Goal: Information Seeking & Learning: Check status

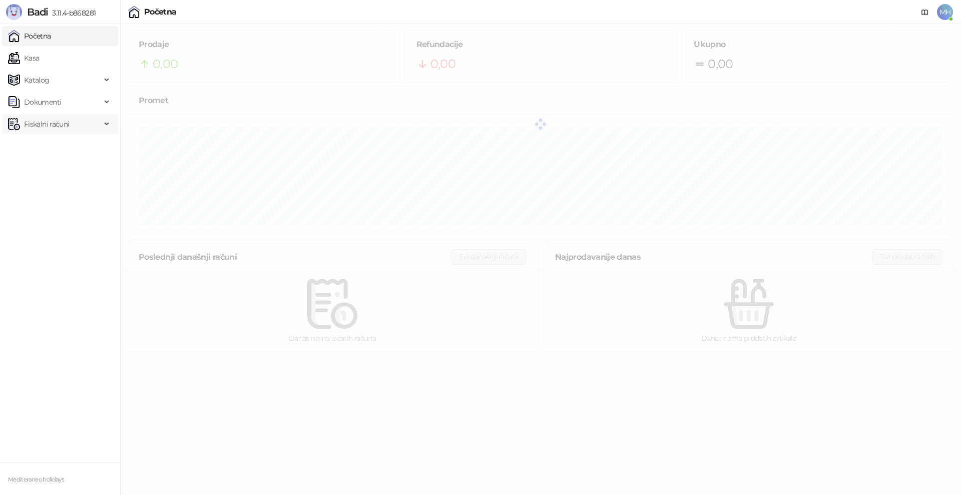
click at [42, 125] on span "Fiskalni računi" at bounding box center [46, 124] width 45 height 20
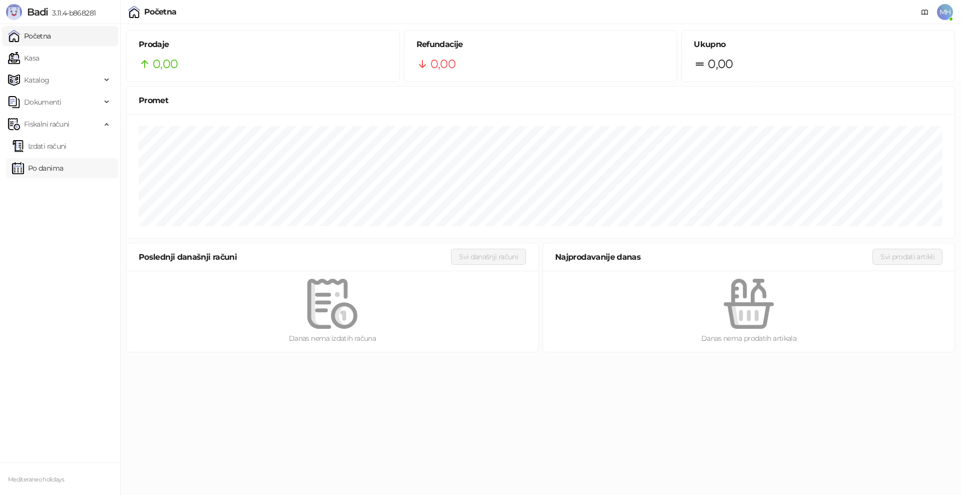
click at [51, 170] on link "Po danima" at bounding box center [37, 168] width 51 height 20
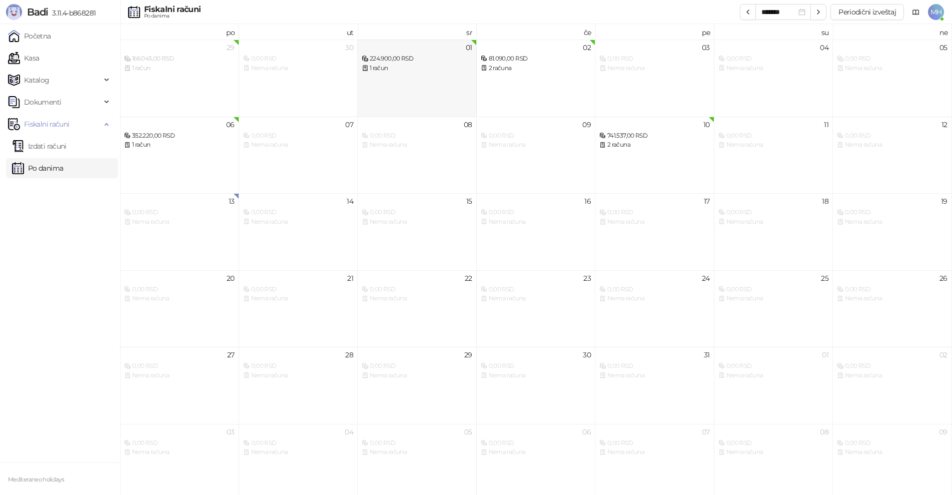
click at [397, 76] on div "01 224.900,00 RSD 1 račun" at bounding box center [417, 78] width 119 height 77
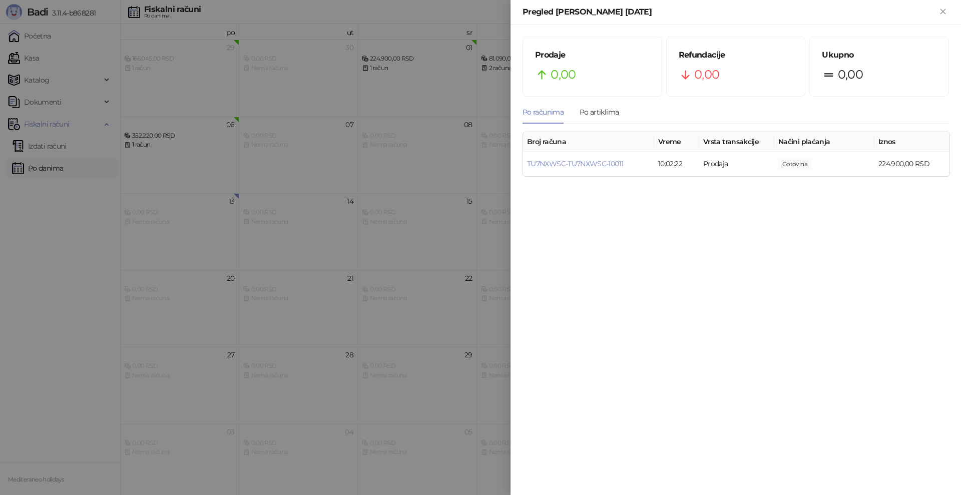
click at [33, 242] on div at bounding box center [480, 247] width 961 height 495
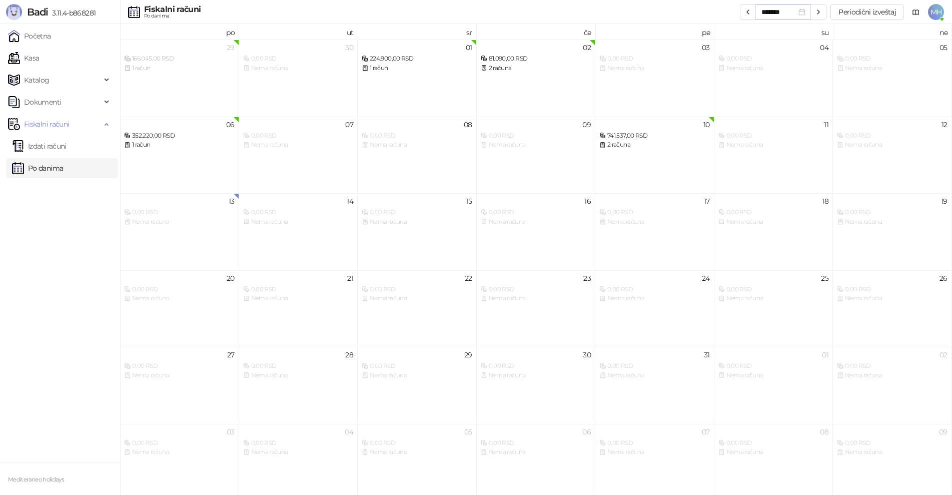
click at [806, 12] on div "*******" at bounding box center [784, 12] width 44 height 11
click at [701, 1] on div "Fiskalni računi Po danima ******* Periodični izveštaj MH" at bounding box center [476, 12] width 936 height 24
click at [749, 11] on icon "button" at bounding box center [748, 12] width 2 height 4
type input "*******"
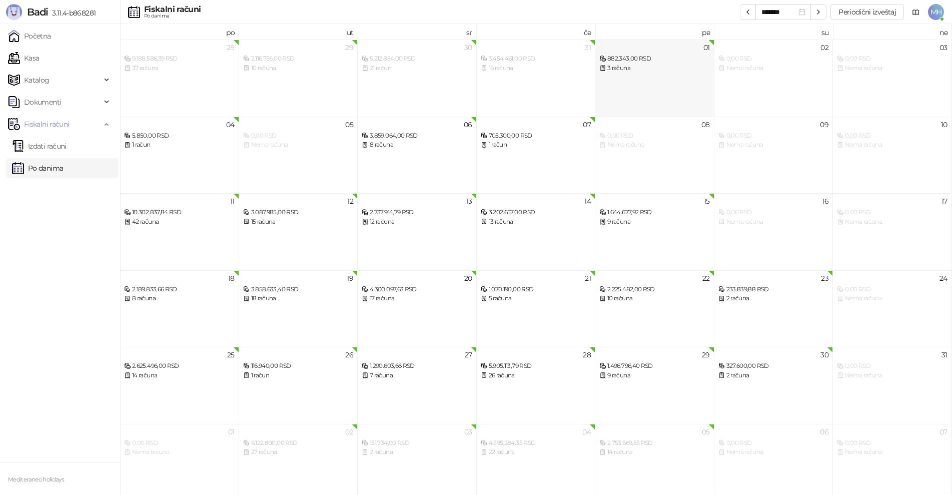
click at [627, 59] on div "882.343,00 RSD" at bounding box center [655, 59] width 111 height 10
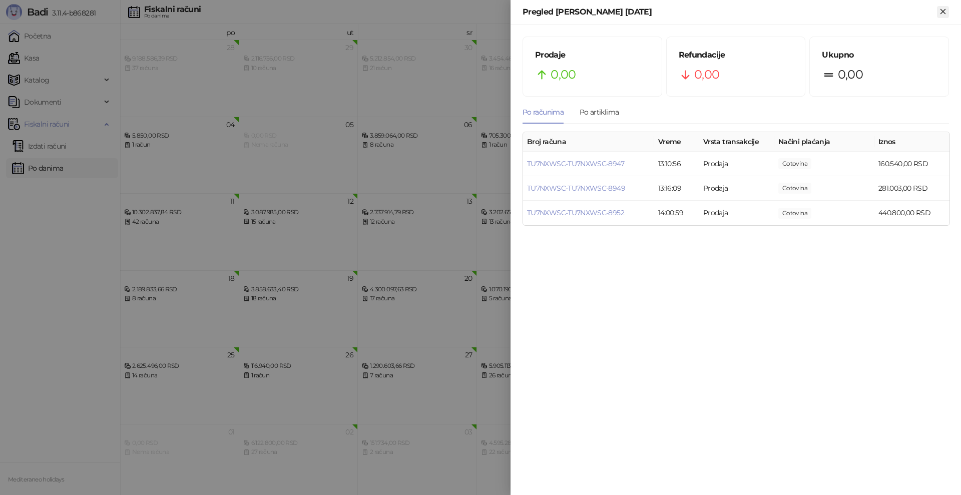
click at [945, 15] on icon "Zatvori" at bounding box center [942, 11] width 9 height 9
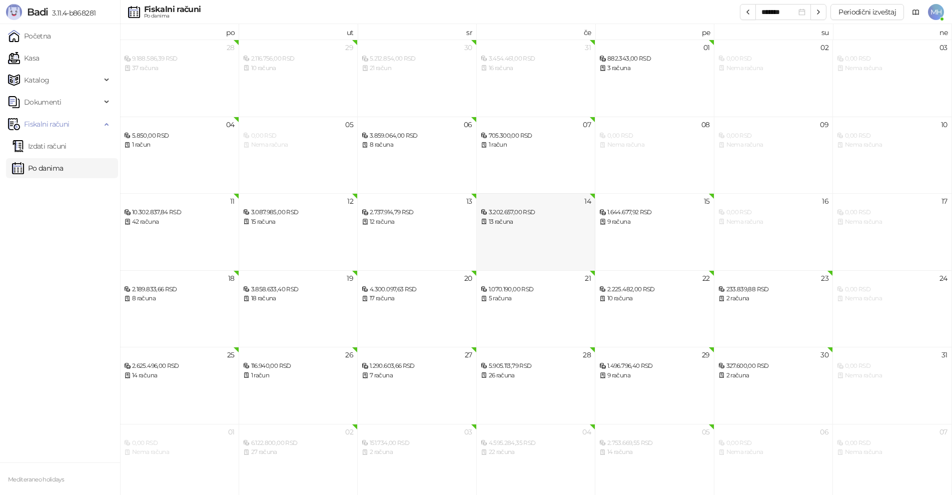
click at [499, 214] on div "3.202.657,00 RSD" at bounding box center [536, 213] width 111 height 10
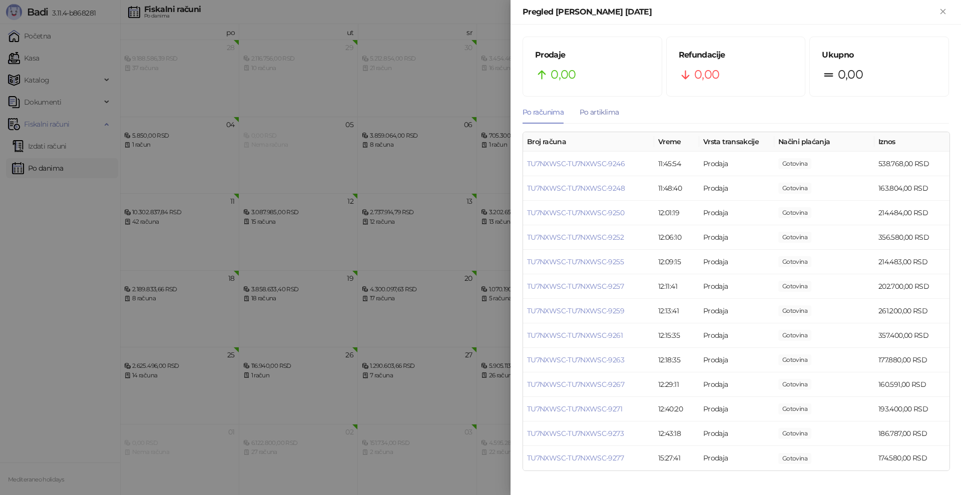
click at [605, 114] on div "Po artiklima" at bounding box center [598, 112] width 39 height 11
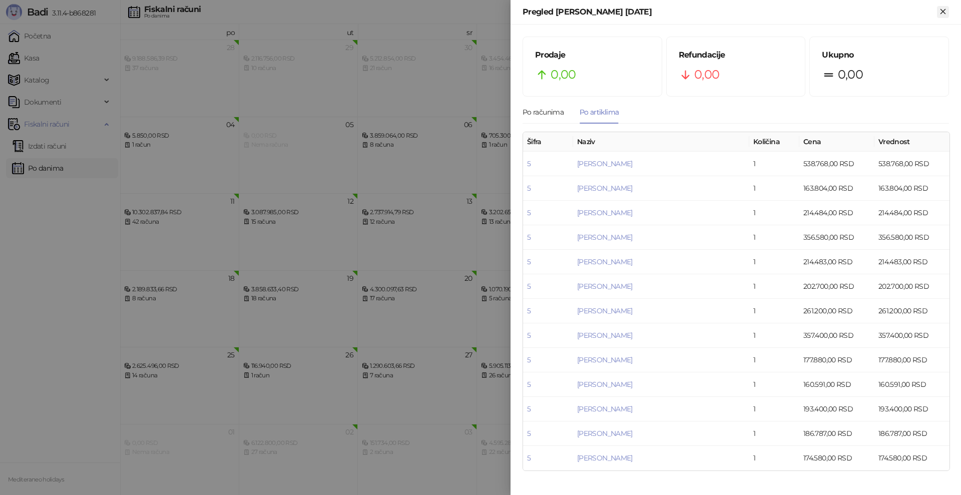
click at [943, 15] on icon "Zatvori" at bounding box center [942, 11] width 9 height 9
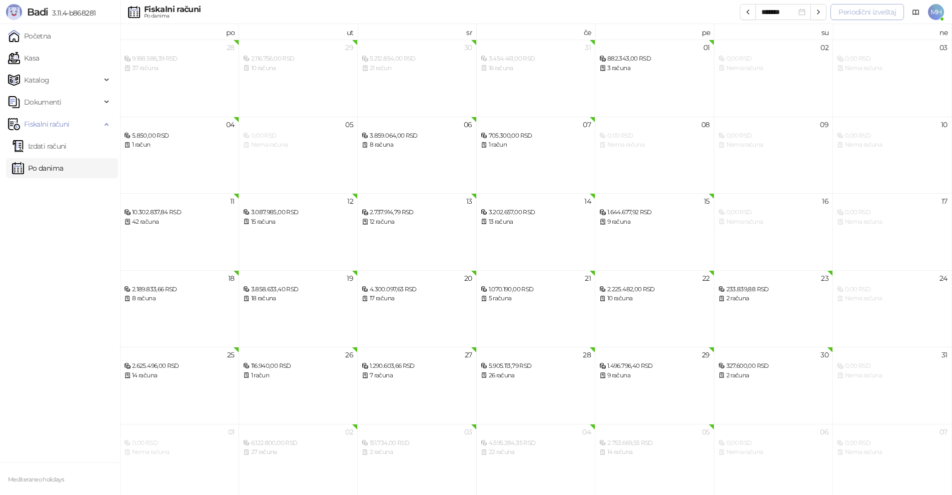
click at [871, 11] on button "Periodični izveštaj" at bounding box center [868, 12] width 74 height 16
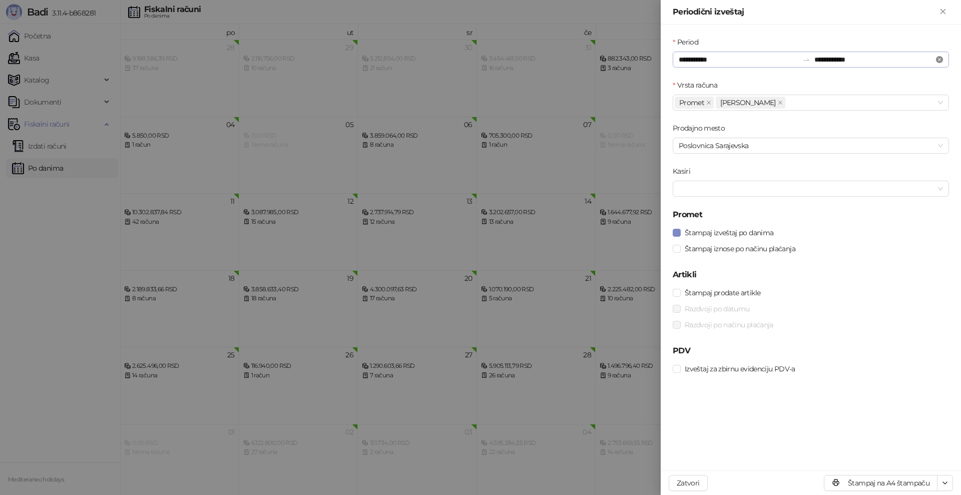
click at [938, 60] on icon "close-circle" at bounding box center [939, 59] width 7 height 7
click at [742, 61] on input "Period" at bounding box center [739, 59] width 120 height 11
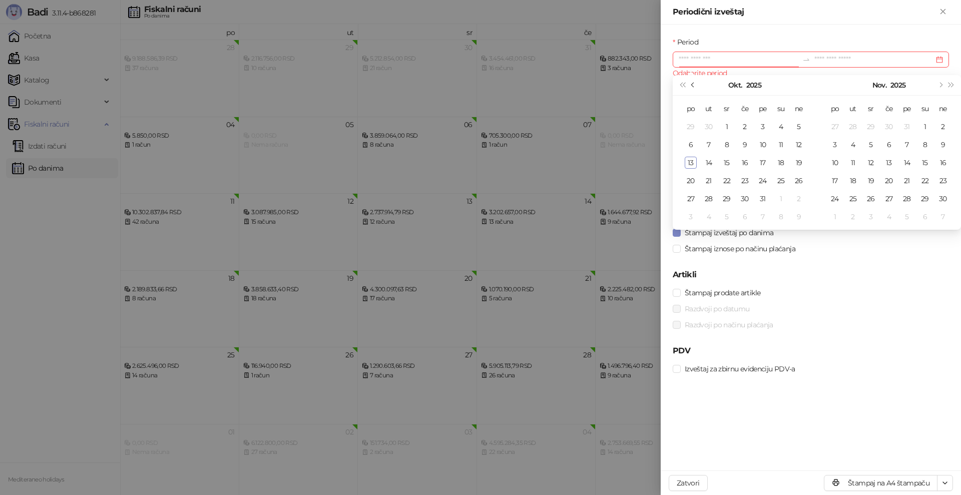
click at [693, 86] on span "Prethodni mesec (PageUp)" at bounding box center [693, 85] width 5 height 5
type input "**********"
click at [727, 146] on div "6" at bounding box center [727, 145] width 12 height 12
type input "**********"
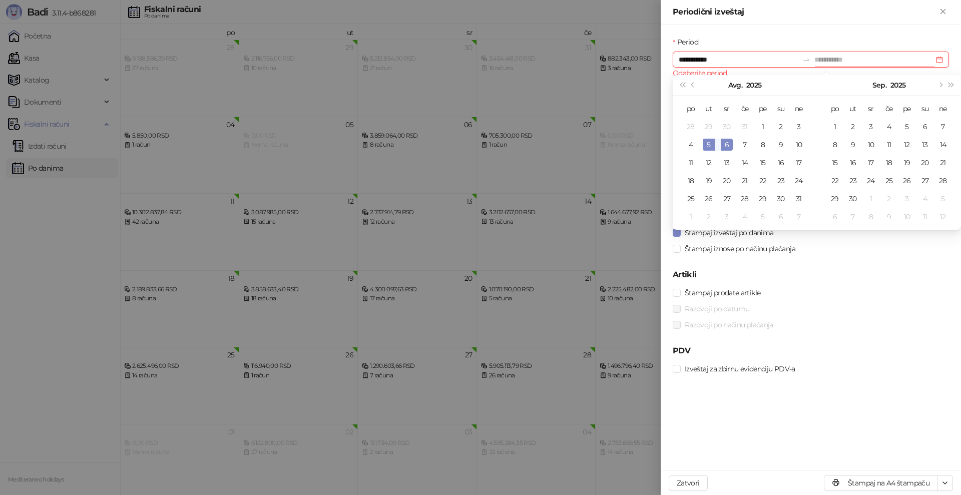
type input "**********"
click at [727, 142] on div "6" at bounding box center [727, 145] width 12 height 12
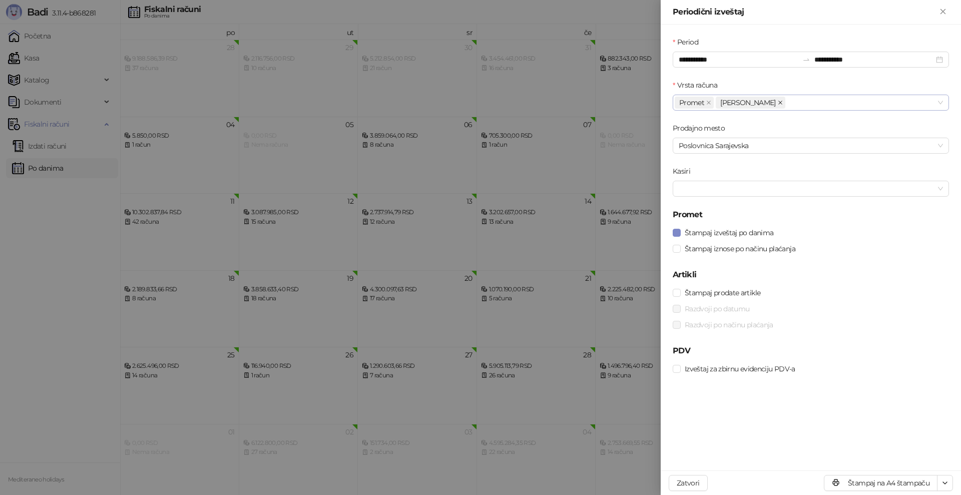
click at [778, 101] on icon "close" at bounding box center [780, 102] width 5 height 5
click at [854, 215] on h5 "Promet" at bounding box center [811, 215] width 276 height 12
click at [889, 485] on button "Štampaj na A4 štampaču" at bounding box center [881, 483] width 114 height 16
click at [778, 103] on icon "close" at bounding box center [780, 102] width 5 height 5
click at [884, 482] on button "Štampaj na A4 štampaču" at bounding box center [881, 483] width 114 height 16
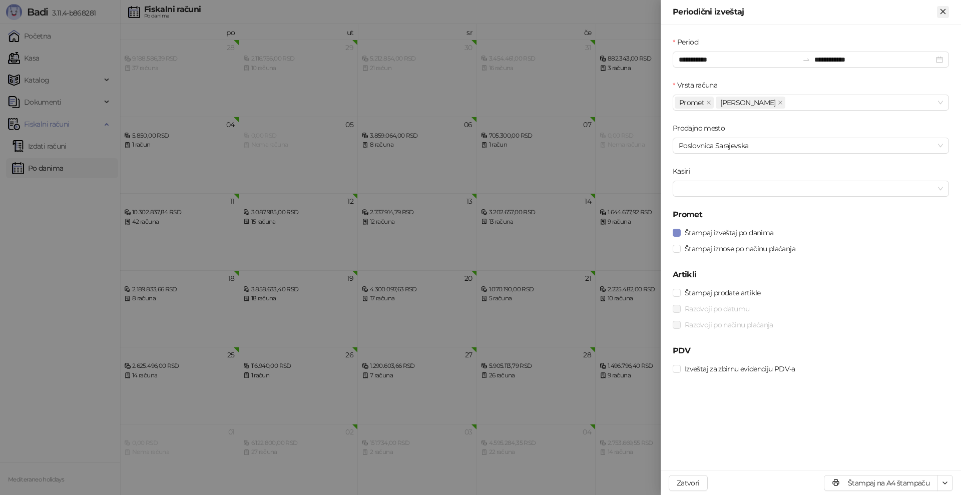
click at [944, 13] on icon "Zatvori" at bounding box center [942, 11] width 5 height 5
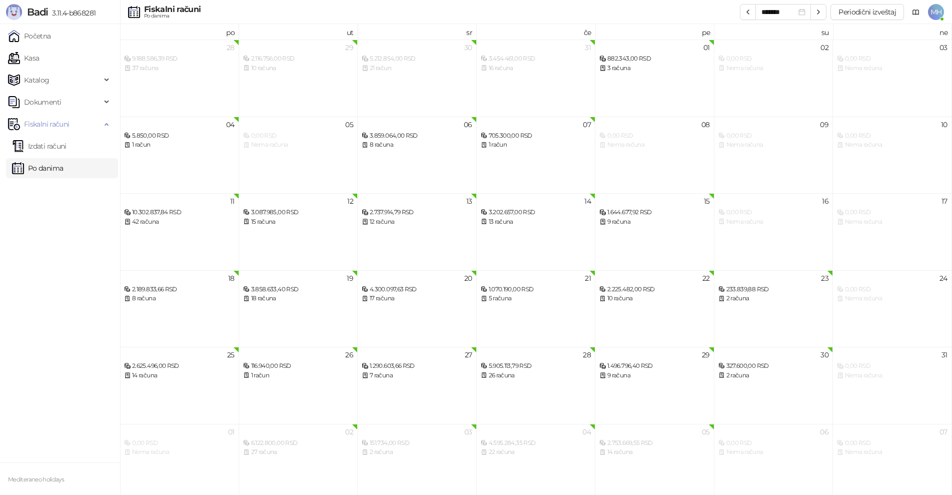
click at [41, 168] on link "Po danima" at bounding box center [37, 168] width 51 height 20
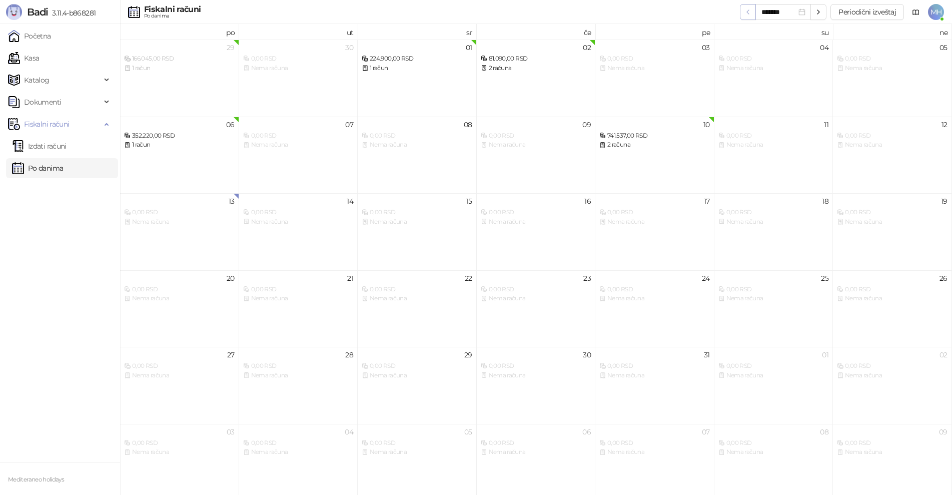
click at [751, 14] on icon "button" at bounding box center [748, 12] width 8 height 8
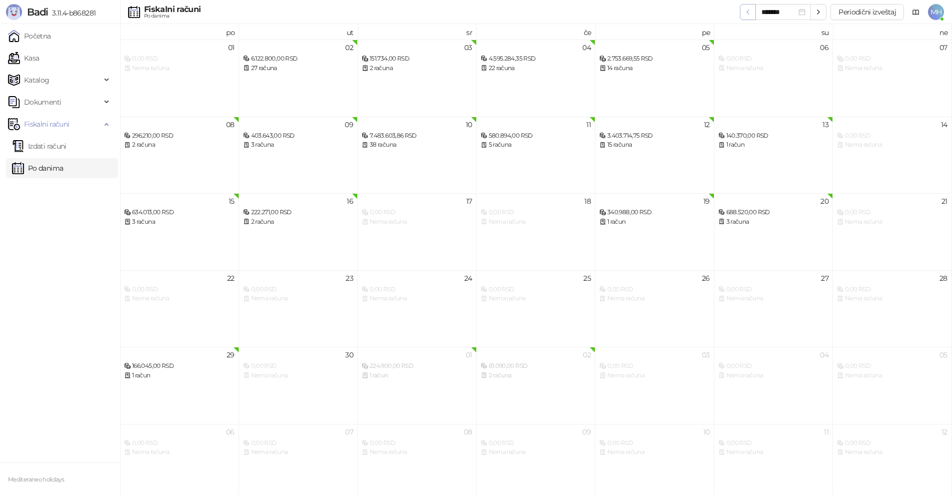
click at [751, 14] on icon "button" at bounding box center [748, 12] width 8 height 8
type input "*******"
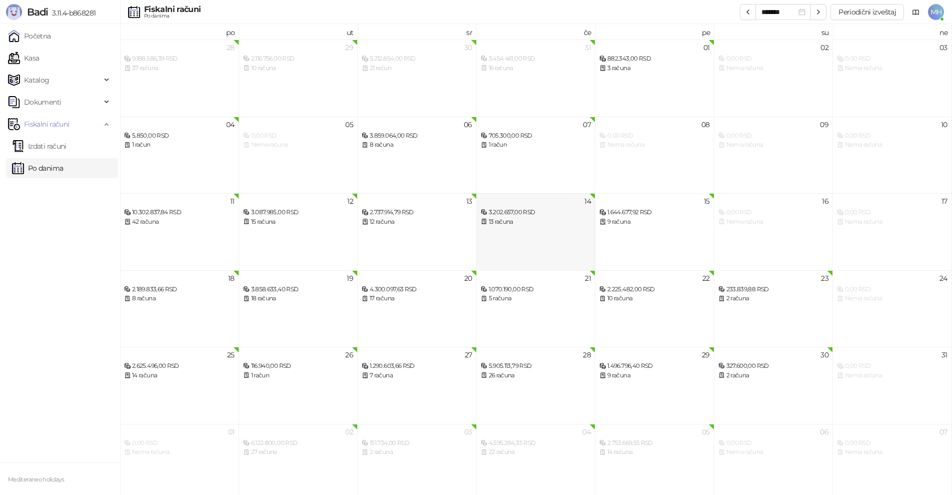
click at [499, 210] on div "3.202.657,00 RSD" at bounding box center [536, 213] width 111 height 10
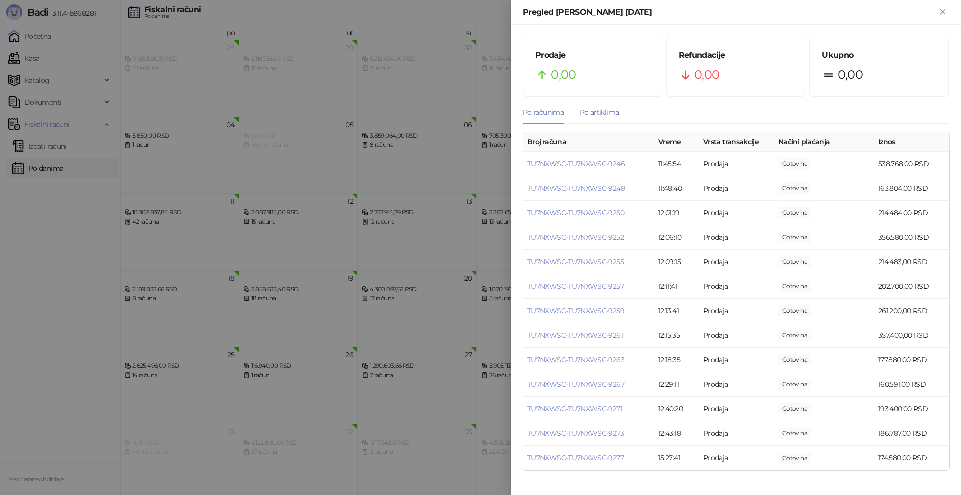
click at [597, 113] on div "Po artiklima" at bounding box center [598, 112] width 39 height 11
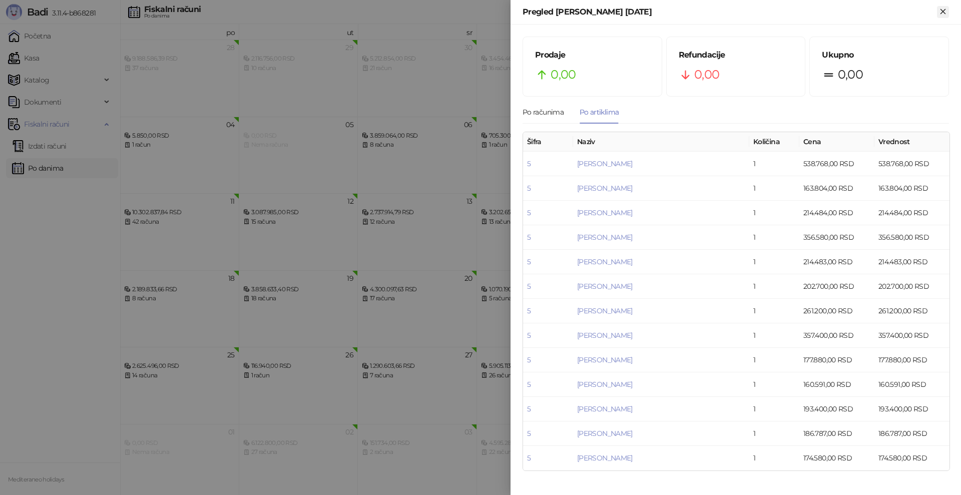
click at [944, 8] on icon "Zatvori" at bounding box center [942, 11] width 9 height 9
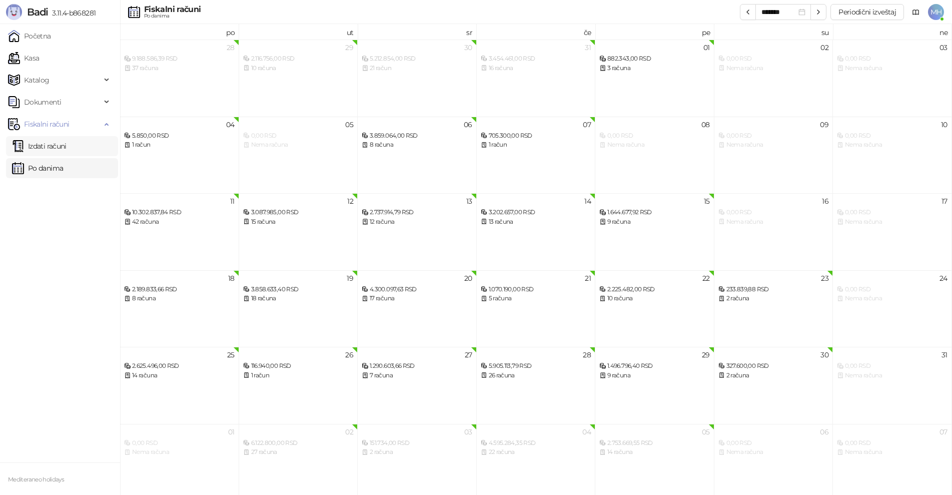
click at [44, 143] on link "Izdati računi" at bounding box center [39, 146] width 55 height 20
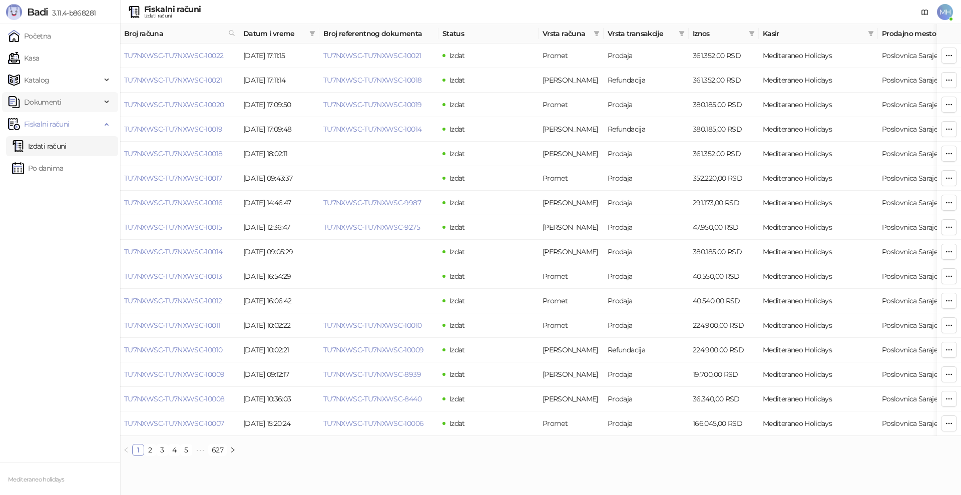
click at [106, 102] on icon at bounding box center [107, 102] width 5 height 0
click at [45, 274] on ul "Početna Kasa Katalog Dokumenti Ulazni dokumenti Izlazni dokumenti Fiskalni raču…" at bounding box center [60, 243] width 120 height 438
click at [50, 192] on link "Izdati računi" at bounding box center [39, 192] width 55 height 20
click at [53, 195] on link "Izdati računi" at bounding box center [39, 192] width 55 height 20
click at [46, 217] on link "Po danima" at bounding box center [37, 214] width 51 height 20
